Goal: Task Accomplishment & Management: Manage account settings

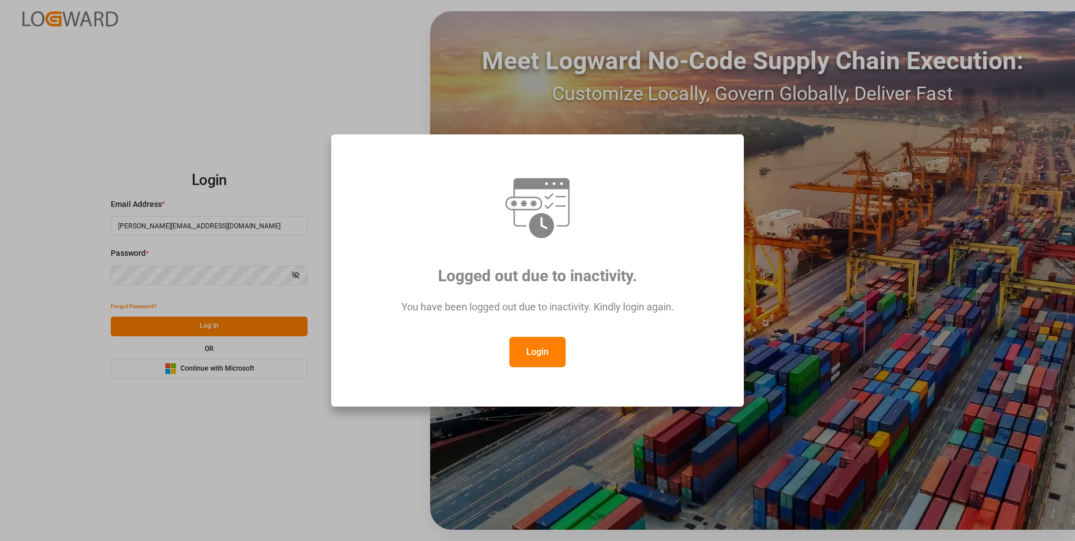
click at [529, 349] on button "Login" at bounding box center [537, 352] width 56 height 30
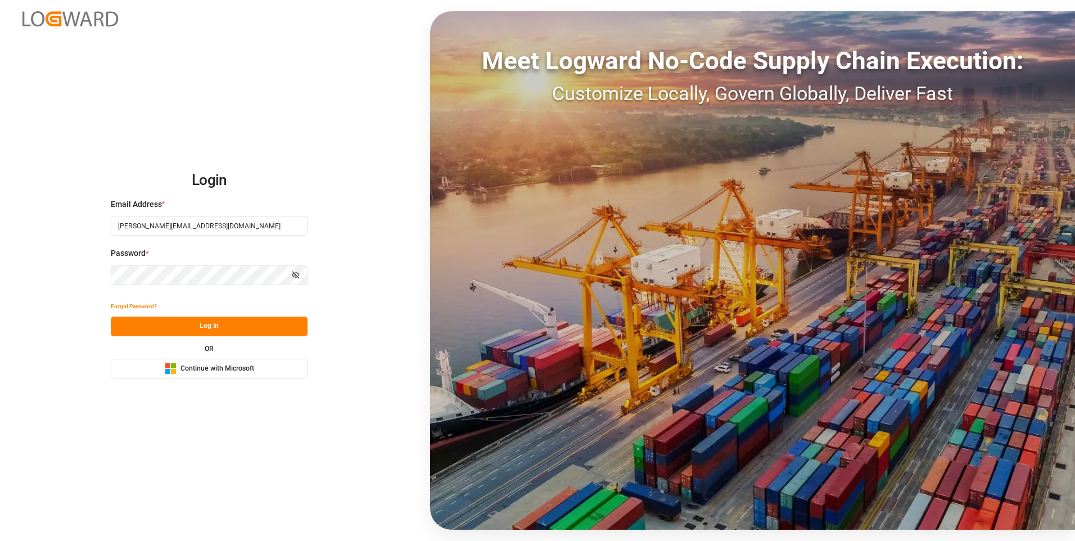
click at [232, 322] on button "Log In" at bounding box center [209, 326] width 197 height 20
click at [250, 325] on button "Log In" at bounding box center [209, 326] width 197 height 20
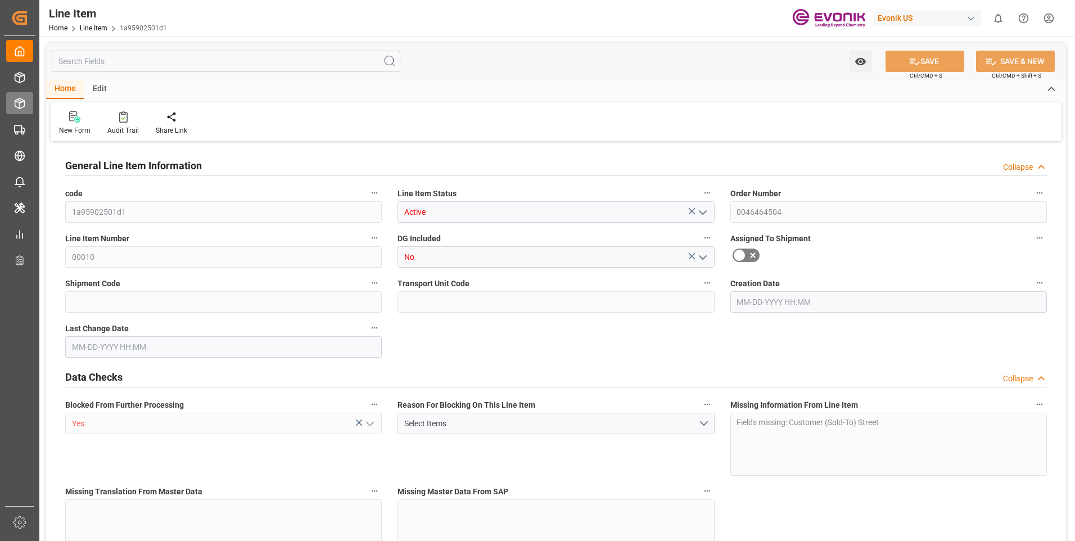
type input "20"
type input "10060.8"
type input "10000"
type input "27.6929"
type input "20"
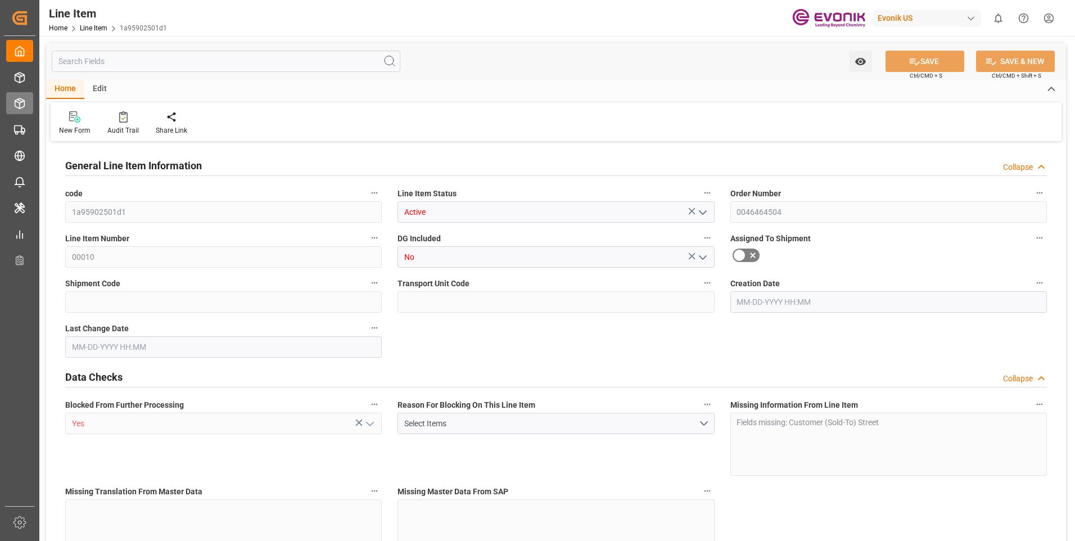
type input "62400"
type input "20"
type input "10060.8"
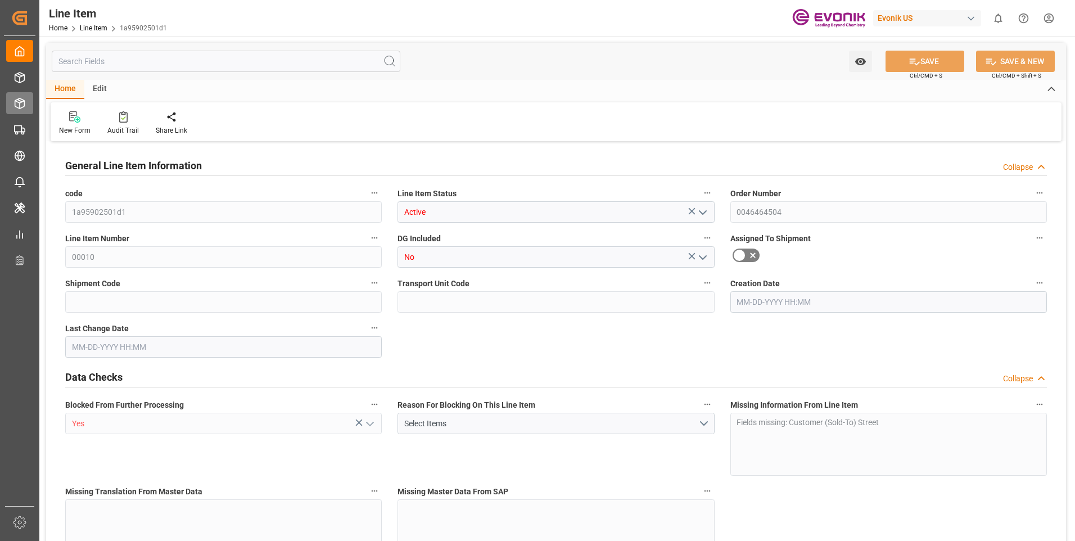
type input "10378.8"
type input "10000"
type input "27.6929"
type input "27692.94"
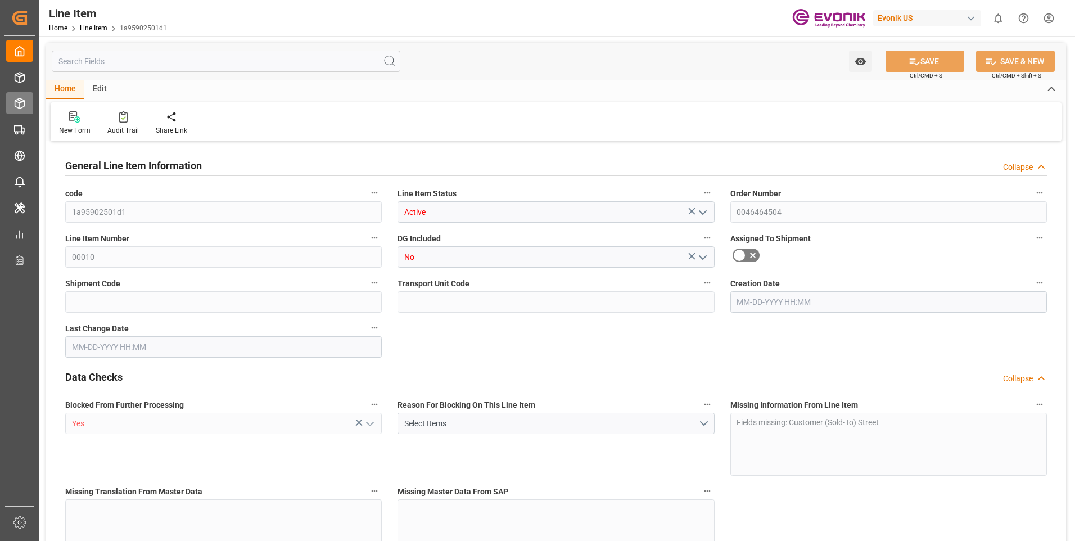
type input "0"
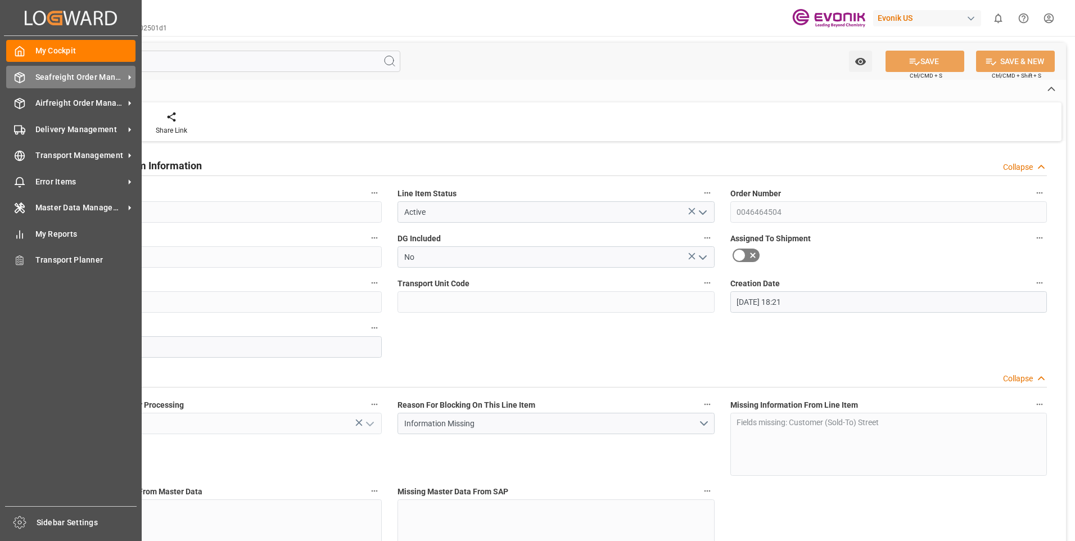
type input "09-12-2025 18:21"
type input "09-17-2025 13:51"
type input "12-13-2025"
type input "10-20-2025"
type input "10-13-2025"
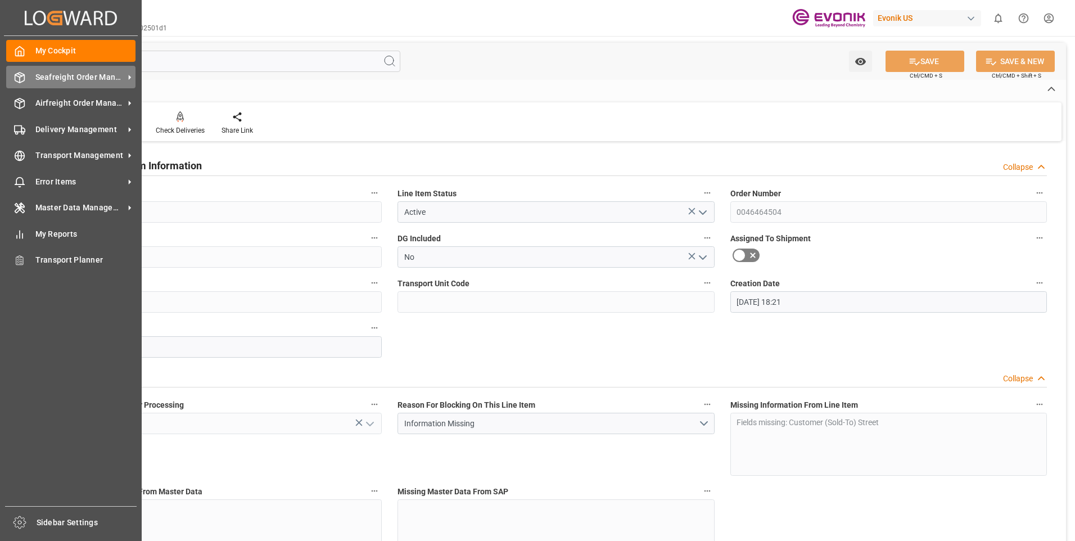
click at [53, 75] on span "Seafreight Order Management" at bounding box center [79, 77] width 89 height 12
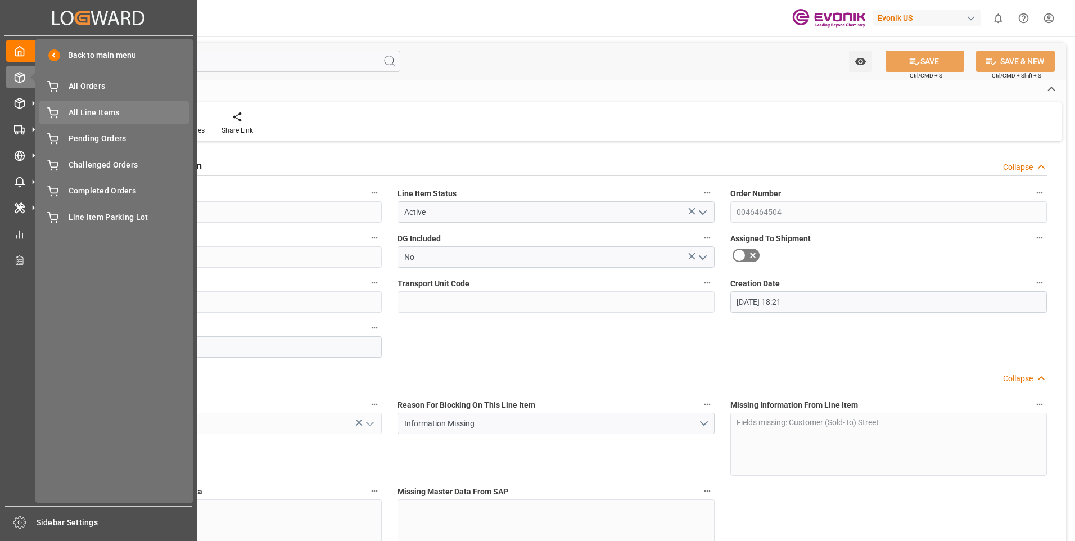
click at [74, 119] on div "All Line Items All Line Items" at bounding box center [113, 112] width 149 height 22
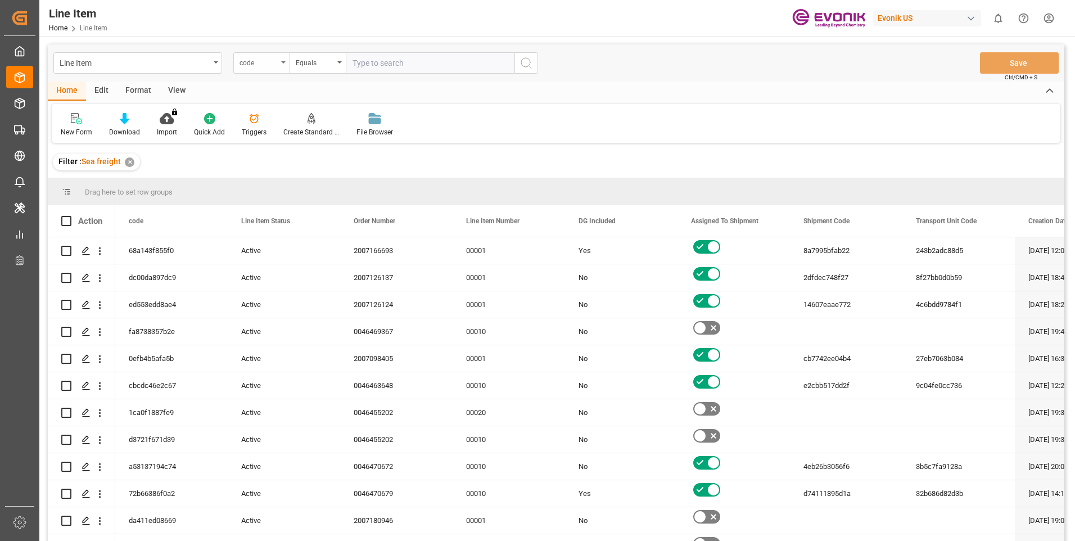
click at [252, 61] on div "code" at bounding box center [258, 61] width 38 height 13
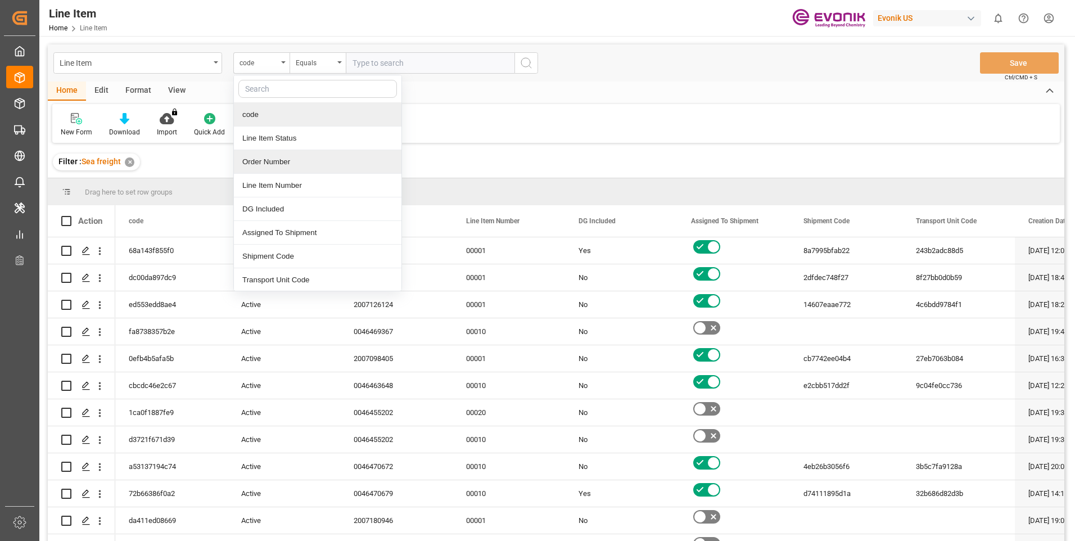
click at [263, 156] on div "Order Number" at bounding box center [317, 162] width 167 height 24
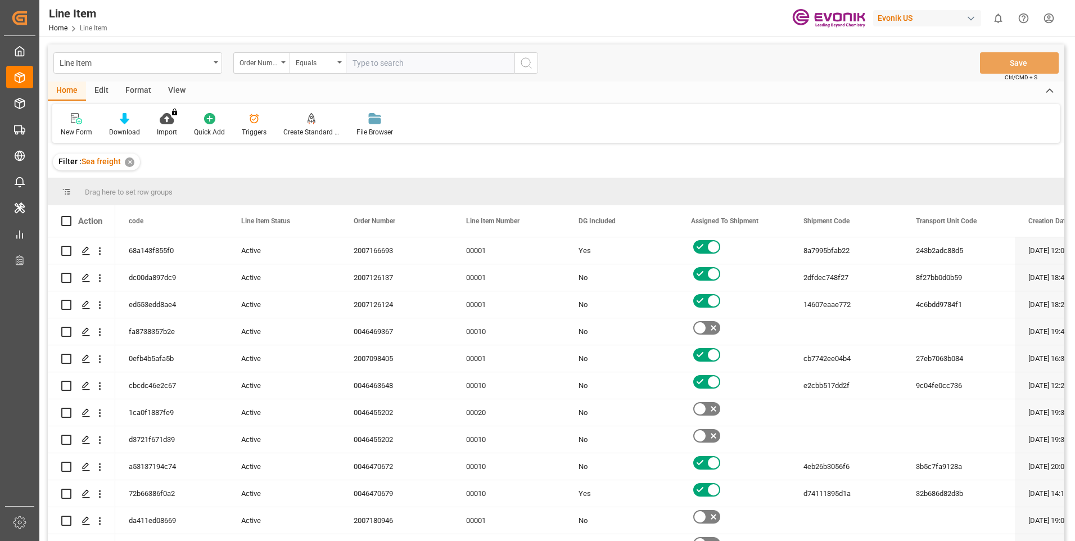
click at [375, 61] on input "text" at bounding box center [430, 62] width 169 height 21
paste input "0046464467"
type input "0046464467"
click at [526, 62] on icon "search button" at bounding box center [525, 62] width 13 height 13
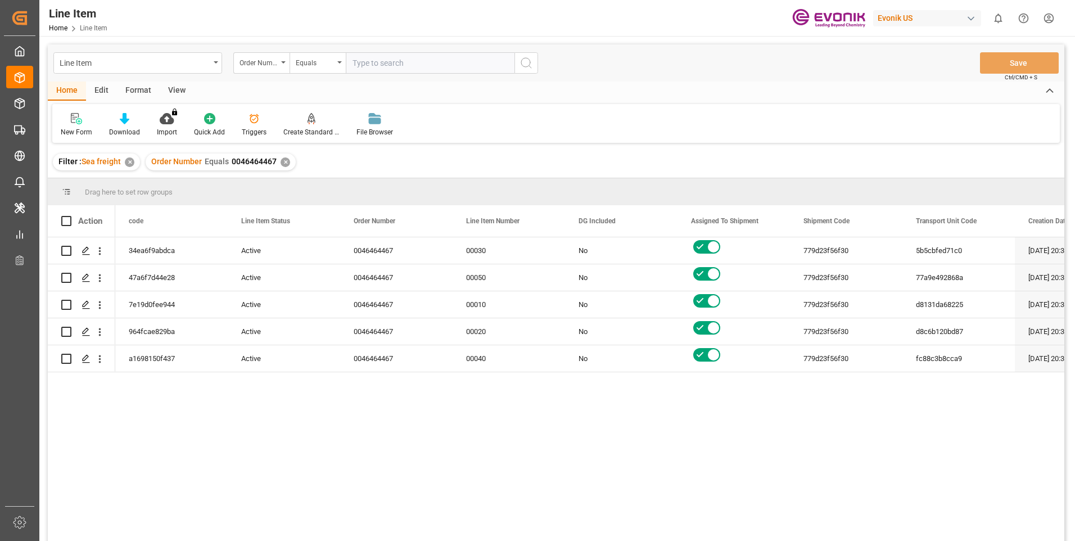
click at [188, 97] on div "View" at bounding box center [177, 90] width 34 height 19
click at [144, 130] on div "Standard Templates" at bounding box center [127, 132] width 56 height 10
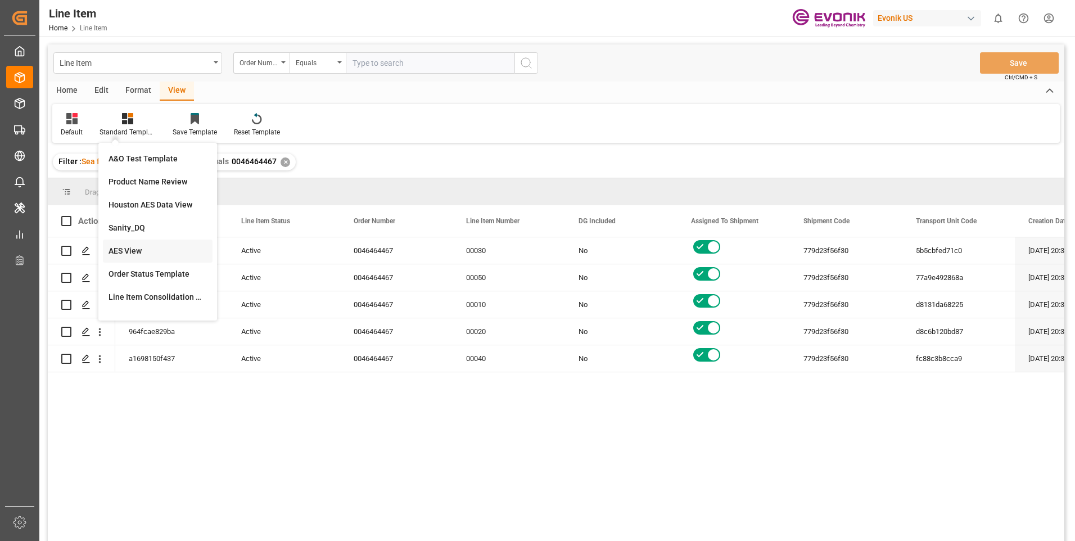
click at [139, 247] on div "AES View" at bounding box center [157, 251] width 98 height 12
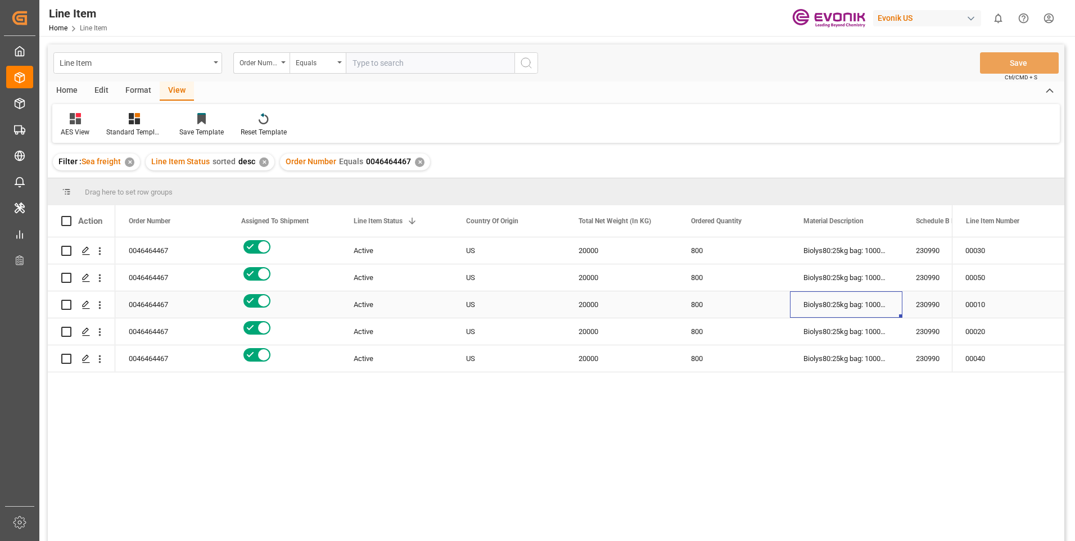
click at [885, 296] on div "Biolys80:25kg bag: 1000kg PAL: [GEOGRAPHIC_DATA]" at bounding box center [846, 304] width 112 height 26
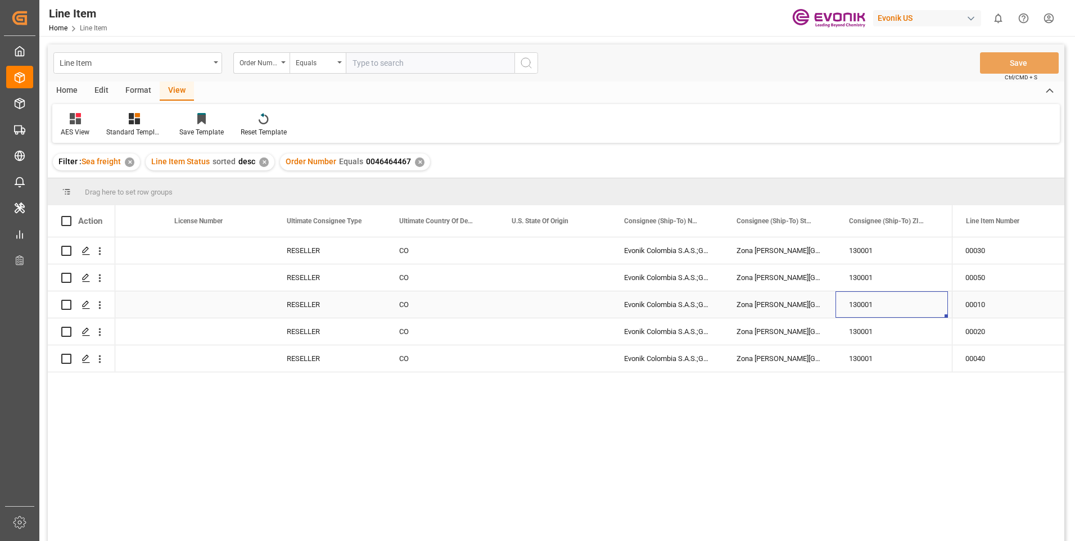
scroll to position [0, 1299]
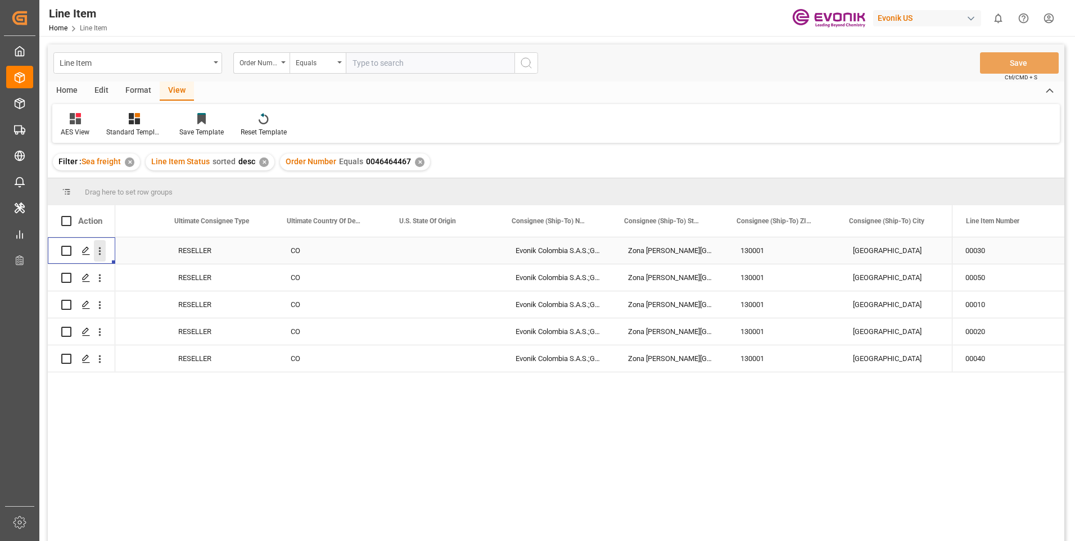
click at [101, 250] on icon "open menu" at bounding box center [100, 251] width 12 height 12
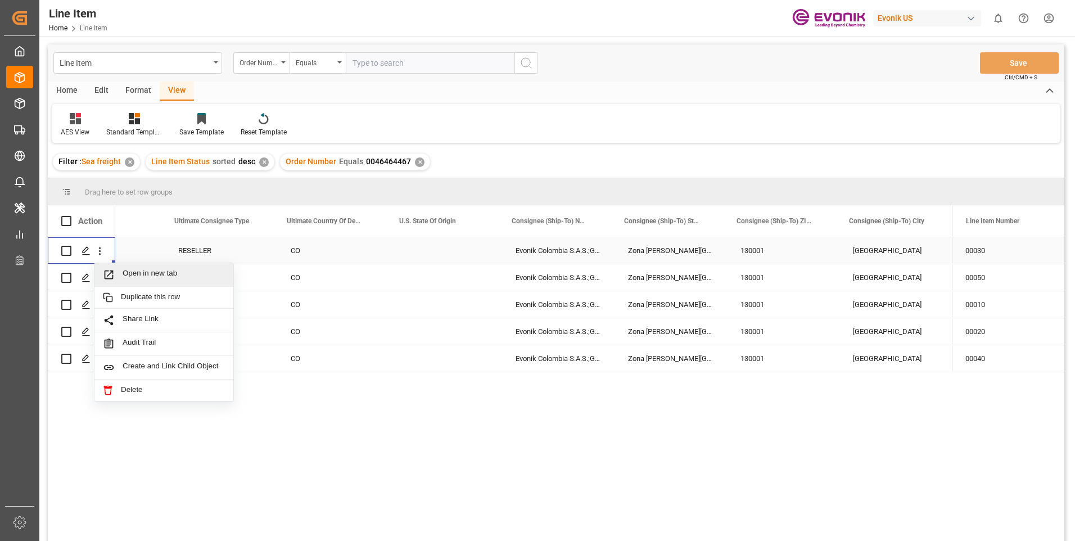
click at [163, 279] on span "Open in new tab" at bounding box center [174, 275] width 102 height 12
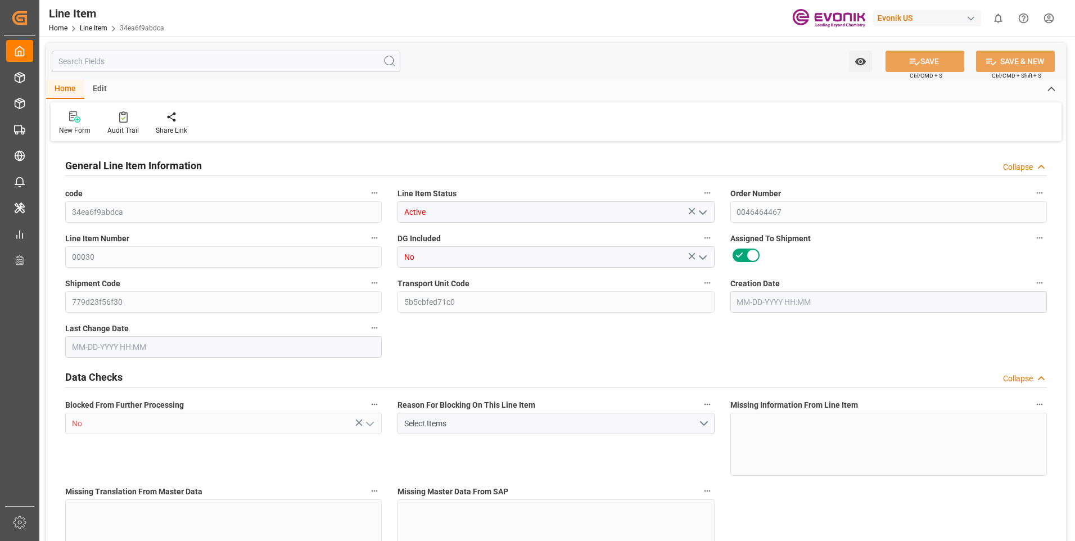
type input "20"
type input "20120"
type input "20000"
type input "27.74"
type input "800"
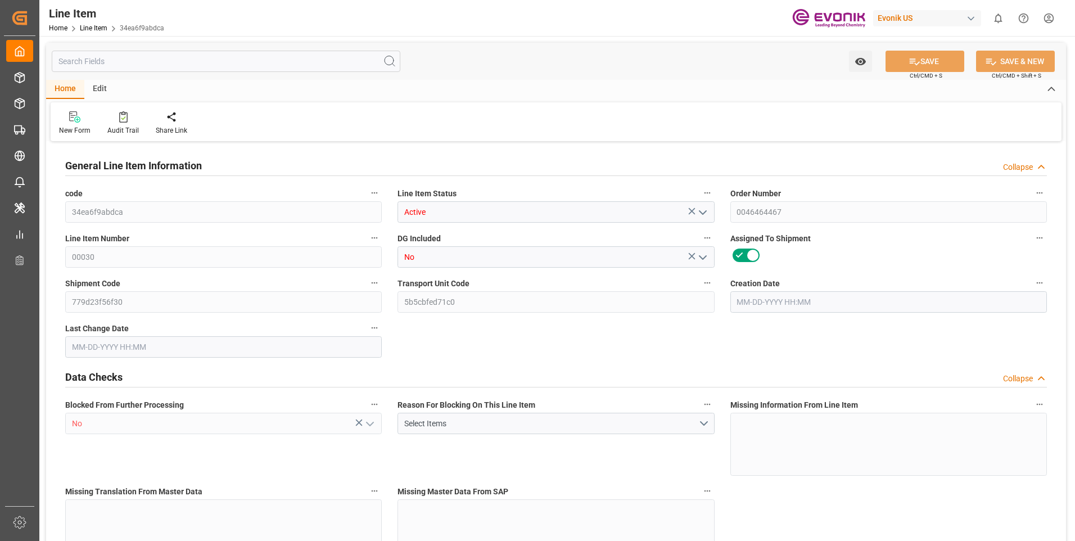
type input "17600"
type input "800"
type input "20000"
type input "20120"
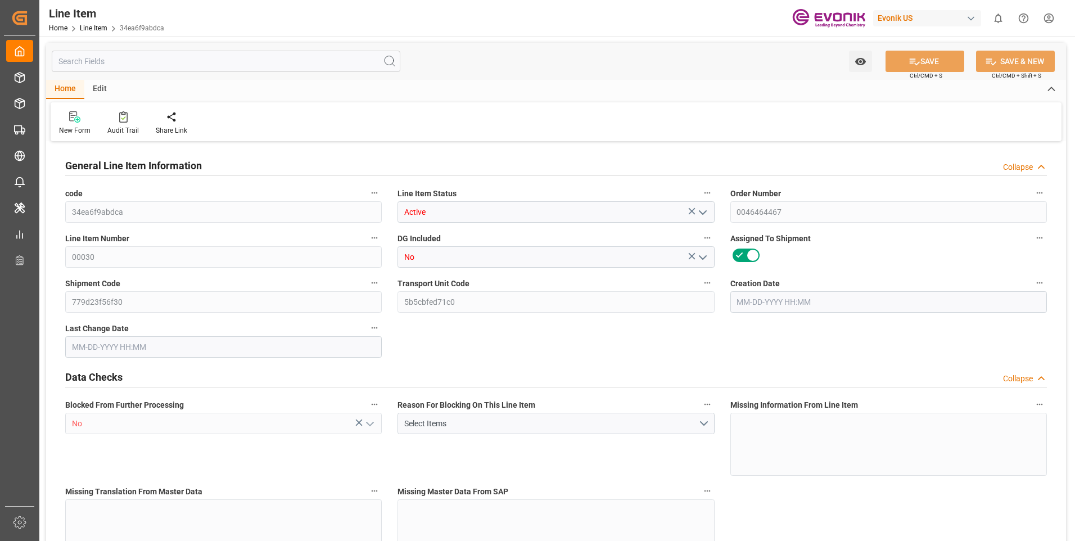
type input "20540"
type input "20000"
type input "27.74"
type input "27740"
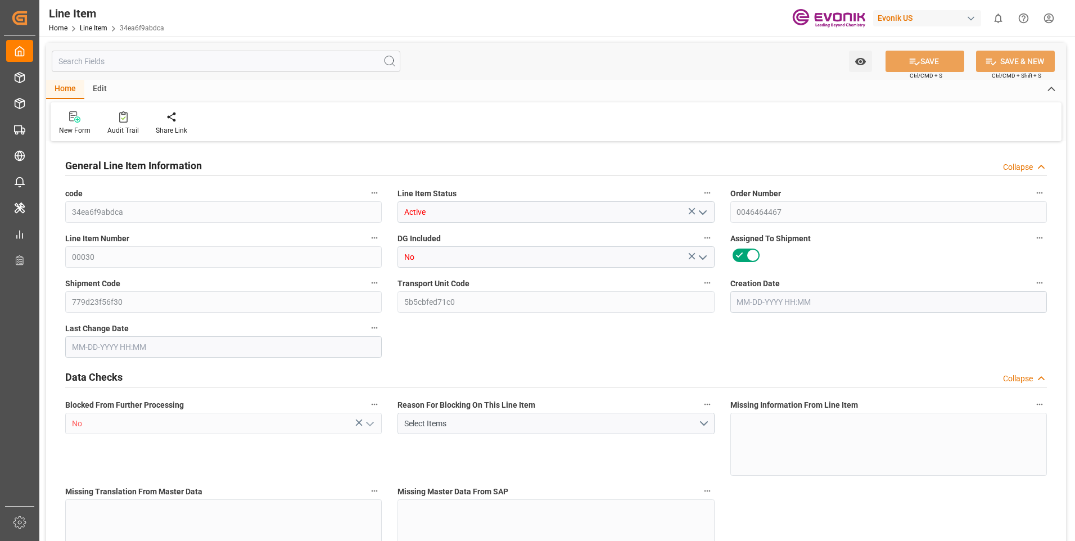
type input "0"
type input "[DATE] 20:30"
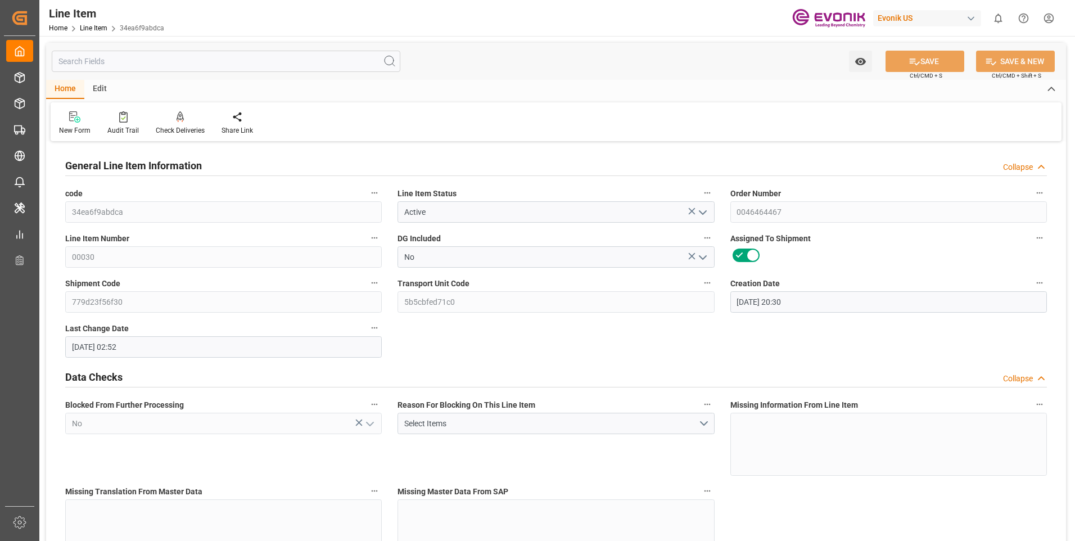
type input "[DATE] 02:52"
type input "[DATE]"
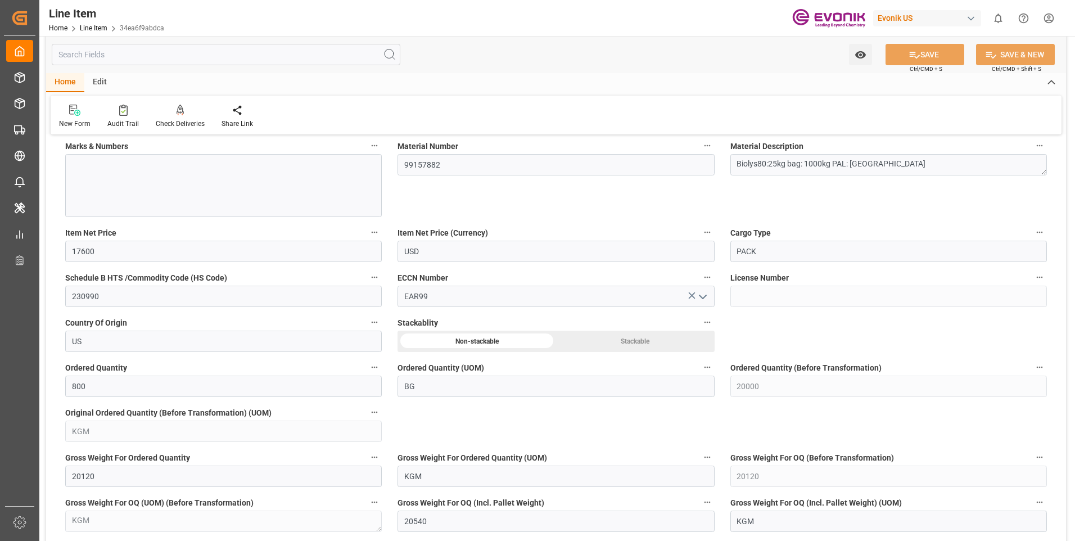
scroll to position [787, 0]
